Goal: Communication & Community: Answer question/provide support

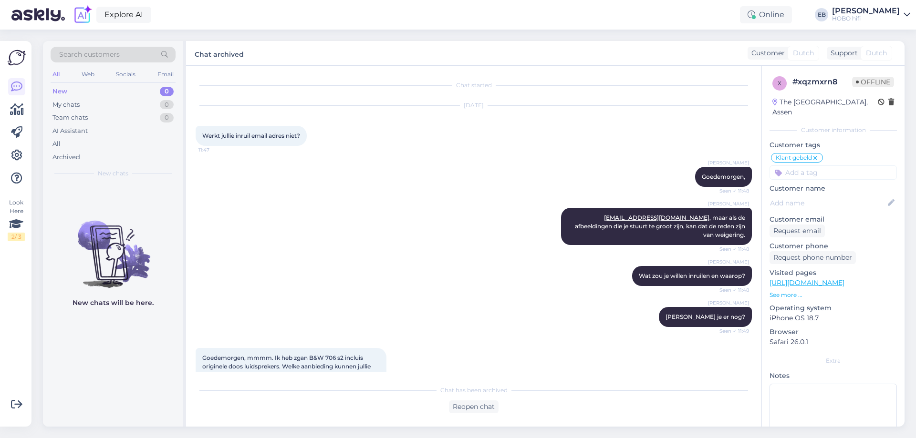
scroll to position [305, 0]
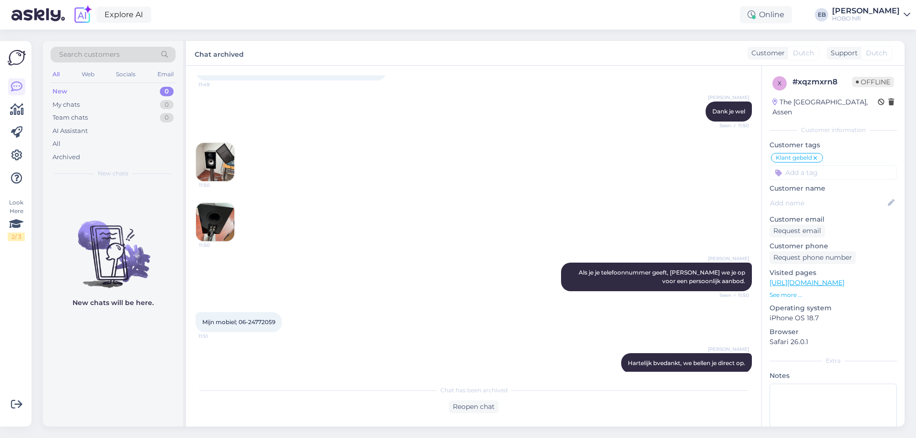
click at [512, 94] on div "[PERSON_NAME] Dank je wel Seen ✓ 11:50" at bounding box center [474, 111] width 556 height 41
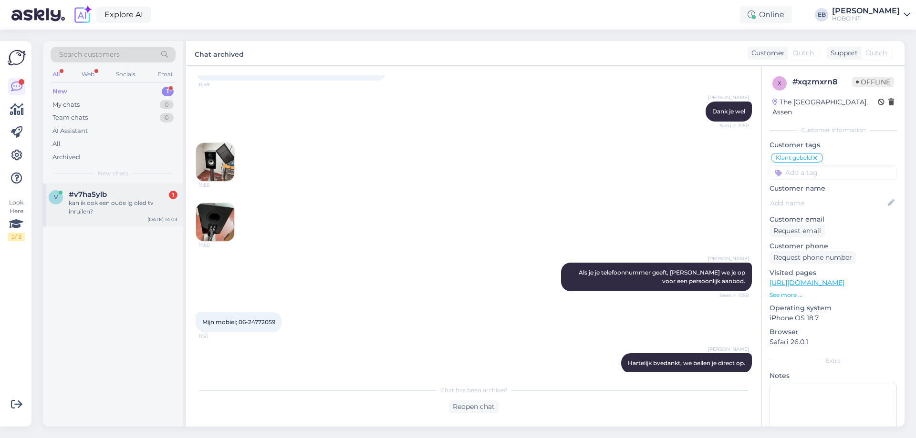
click at [155, 208] on div "kan ik ook een oude lg oled tv inruilen?" at bounding box center [123, 207] width 109 height 17
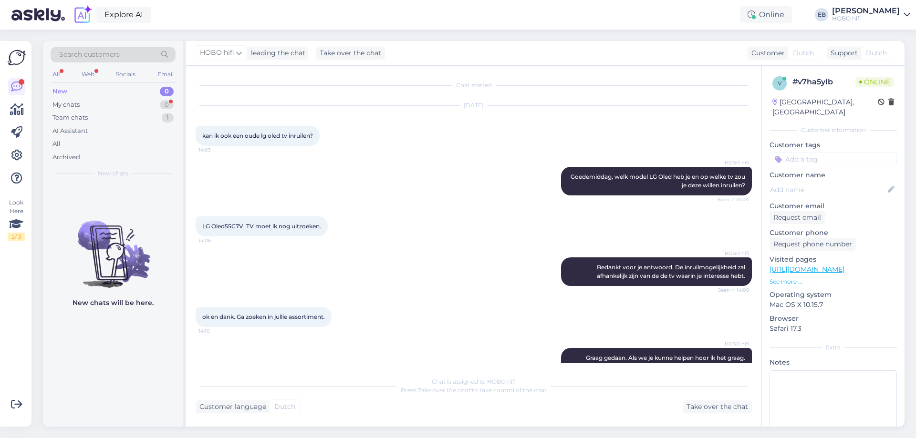
scroll to position [24, 0]
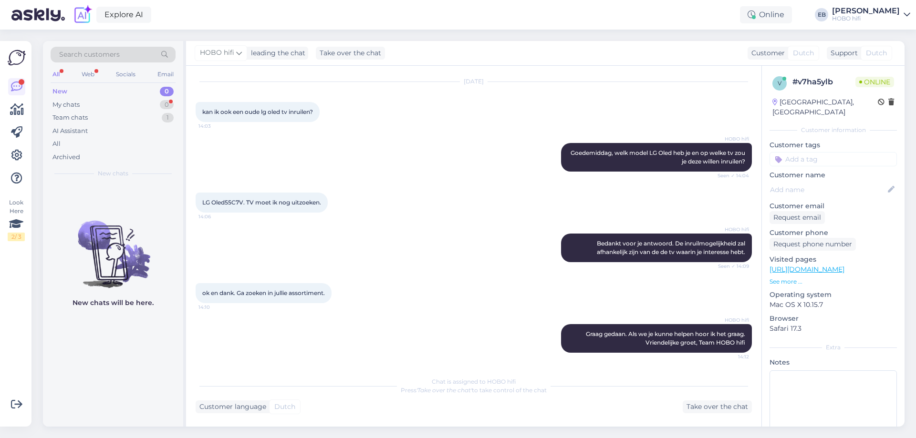
click at [488, 316] on div "HOBO hifi Graag gedaan. Als we je kunne helpen hoor ik het graag. Vriendelijke …" at bounding box center [474, 339] width 556 height 50
click at [98, 120] on div "Team chats 1" at bounding box center [113, 117] width 125 height 13
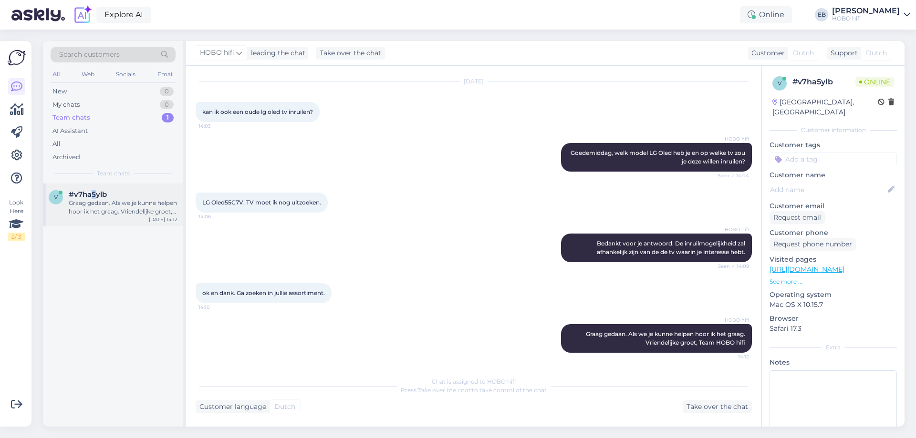
click at [94, 198] on span "#v7ha5ylb" at bounding box center [88, 194] width 38 height 9
click at [414, 163] on div "HOBO hifi [PERSON_NAME], welk model LG Oled heb je en op welke tv zou je deze w…" at bounding box center [474, 158] width 556 height 50
click at [515, 74] on div "Chat started [DATE] kan ik ook een oude lg oled tv inruilen? 14:03 [PERSON_NAME…" at bounding box center [473, 246] width 575 height 361
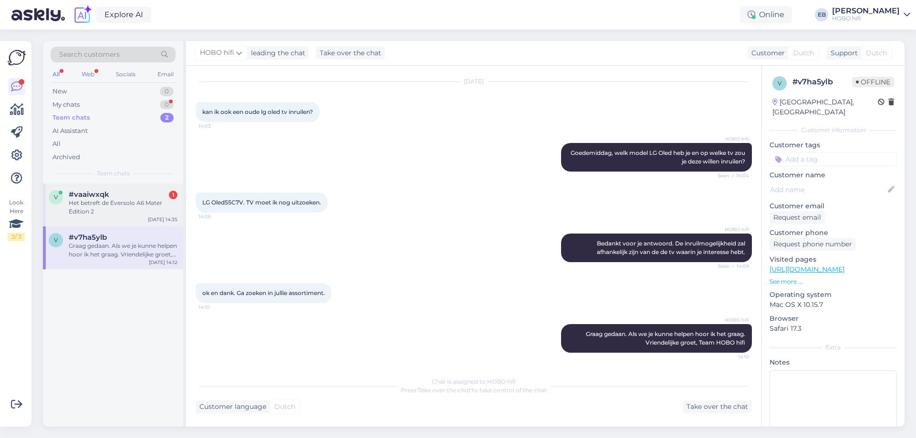
click at [144, 207] on div "Het betreft de Eversolo A6 Mater Edition 2" at bounding box center [123, 207] width 109 height 17
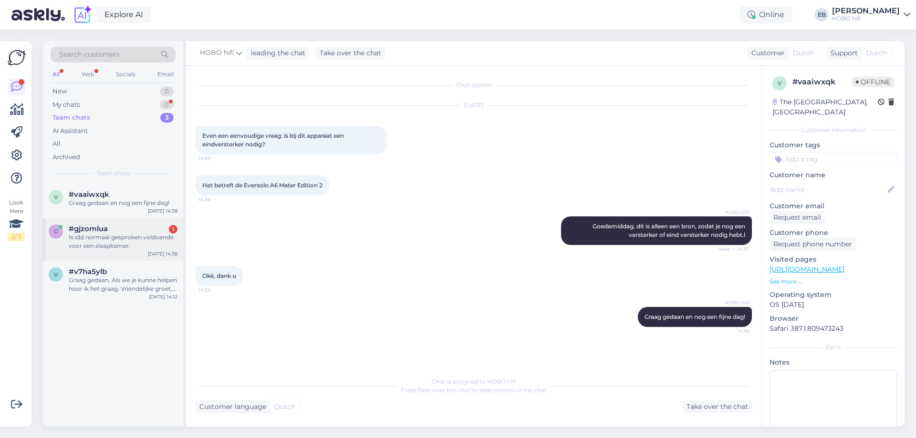
click at [155, 245] on div "Is idd normaal gesproken voldoende voor een slaapkamer." at bounding box center [123, 241] width 109 height 17
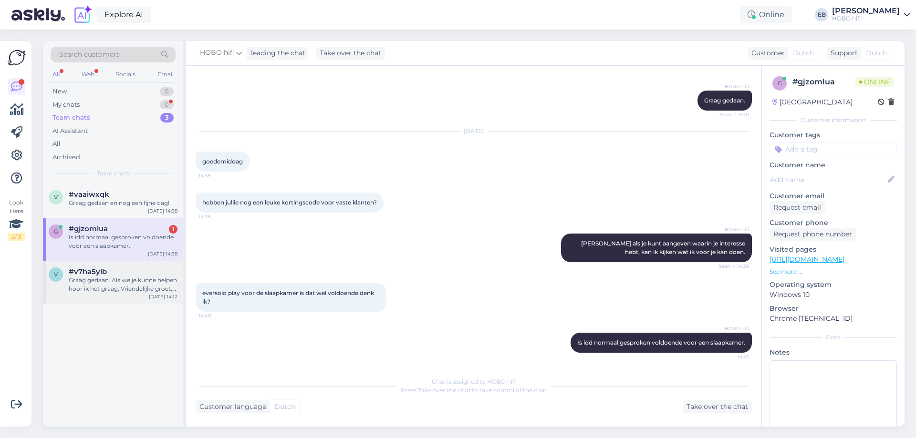
click at [160, 277] on div "Graag gedaan. Als we je kunne helpen hoor ik het graag. Vriendelijke groet, Tea…" at bounding box center [123, 284] width 109 height 17
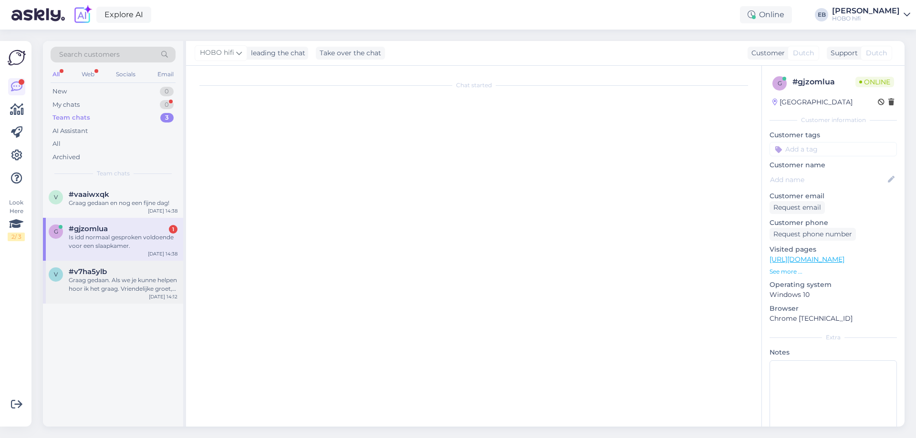
scroll to position [24, 0]
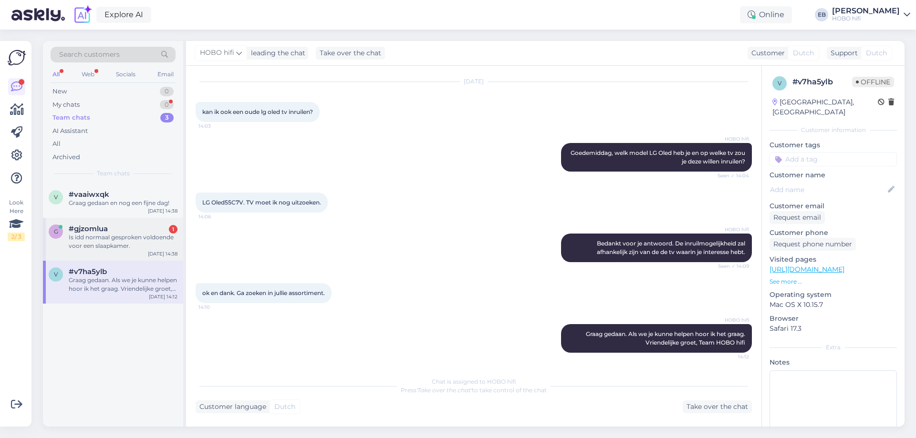
click at [133, 247] on div "Is idd normaal gesproken voldoende voor een slaapkamer." at bounding box center [123, 241] width 109 height 17
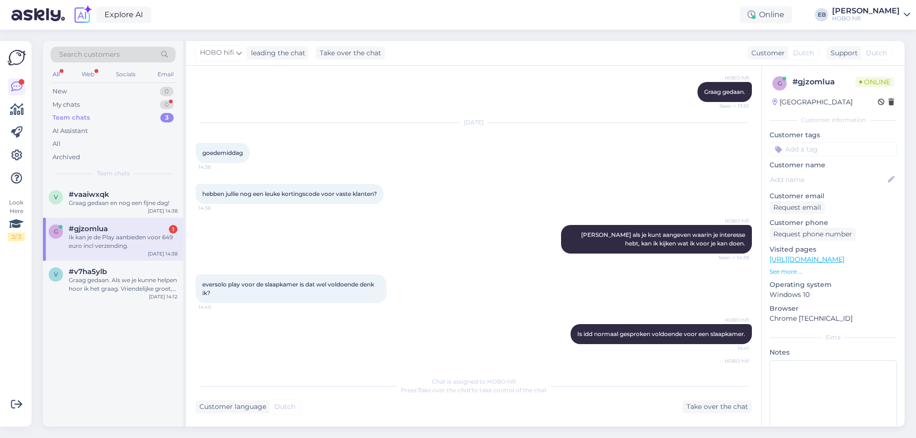
scroll to position [678, 0]
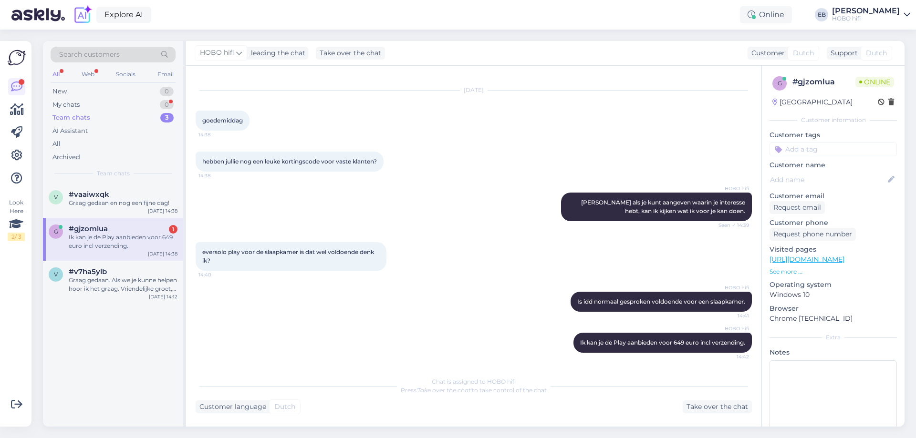
click at [119, 224] on div "g #gjzomlua 1 Ik kan je de Play aanbieden voor 649 euro incl verzending. [DATE]…" at bounding box center [113, 239] width 140 height 43
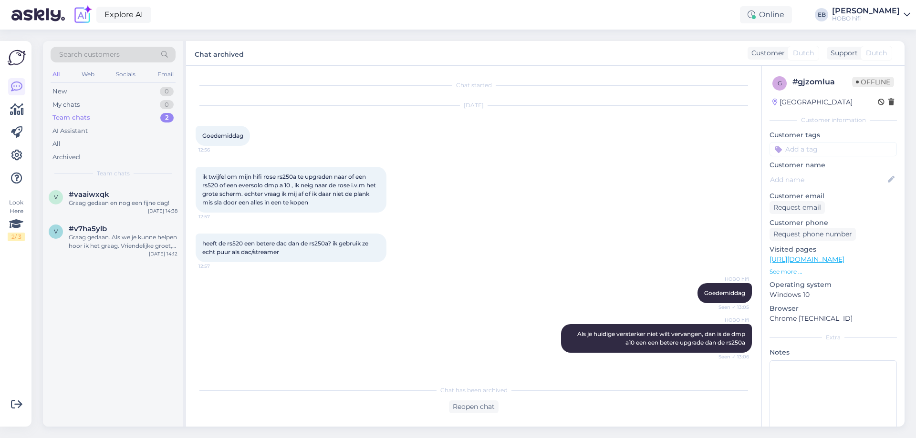
scroll to position [760, 0]
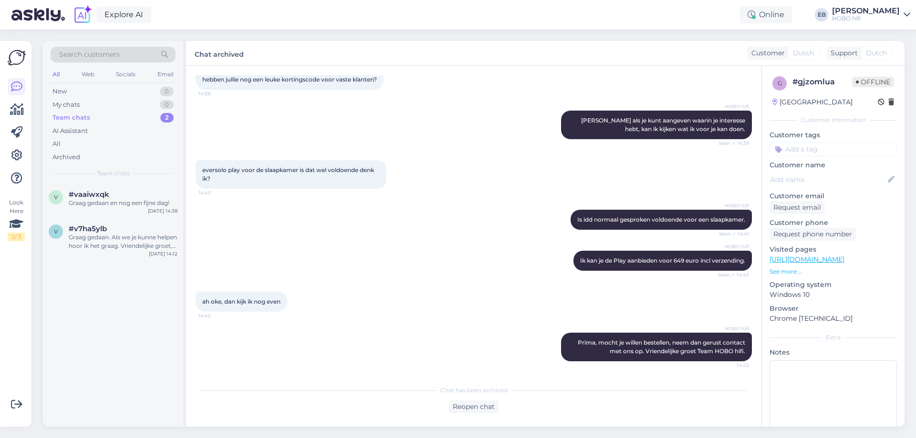
click at [424, 120] on div "HOBO hifi [PERSON_NAME] als je kunt aangeven waarin je interesse hebt, kan ik k…" at bounding box center [474, 125] width 556 height 50
click at [419, 185] on div "eversolo play voor de slaapkamer is dat wel voldoende denk ik? 14:40" at bounding box center [474, 175] width 556 height 50
